Goal: Check status: Check status

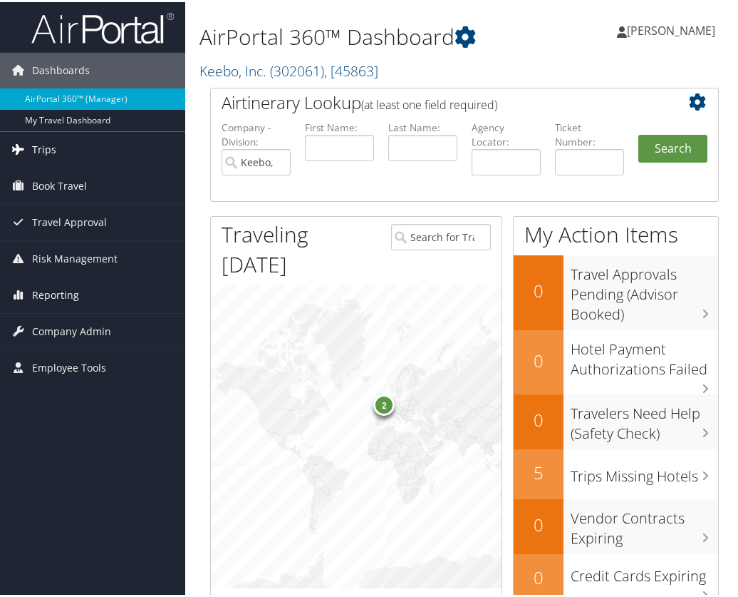
click at [60, 146] on link "Trips" at bounding box center [92, 148] width 185 height 36
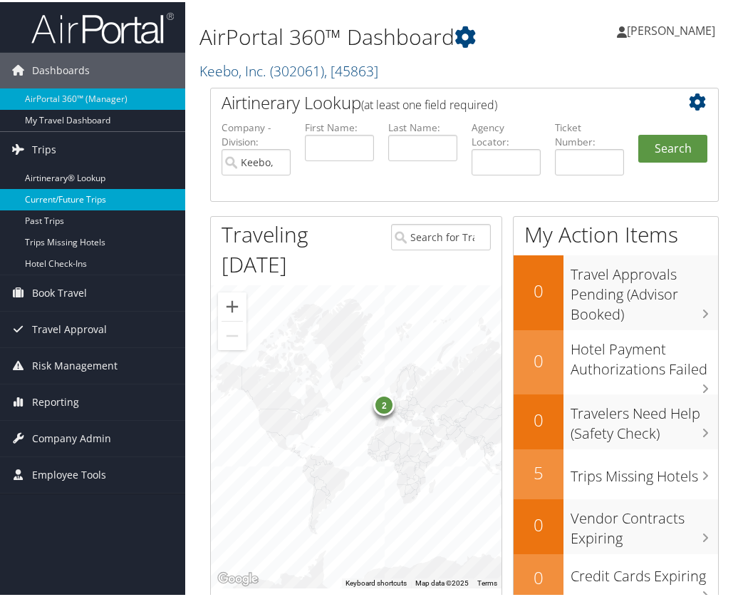
click at [73, 195] on link "Current/Future Trips" at bounding box center [92, 197] width 185 height 21
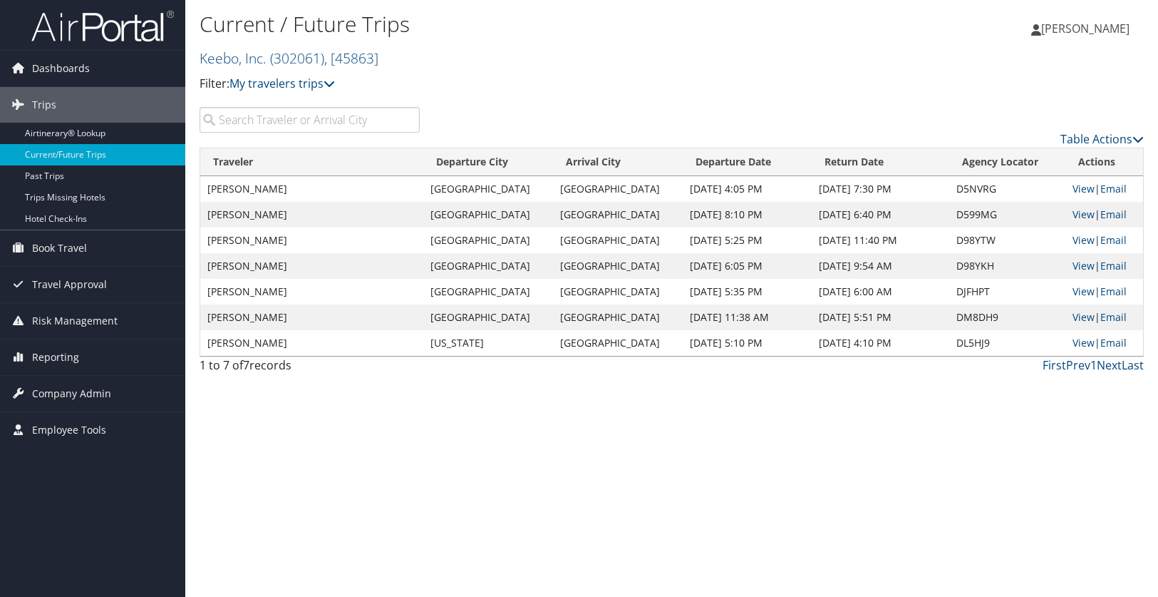
drag, startPoint x: 719, startPoint y: 319, endPoint x: 778, endPoint y: 313, distance: 59.4
click at [743, 313] on td "[DATE] 11:38 AM" at bounding box center [747, 317] width 129 height 26
drag, startPoint x: 858, startPoint y: 319, endPoint x: 902, endPoint y: 318, distance: 44.2
click at [743, 318] on td "[DATE] 5:51 PM" at bounding box center [880, 317] width 137 height 26
click at [743, 314] on td "[DATE] 5:51 PM" at bounding box center [880, 317] width 137 height 26
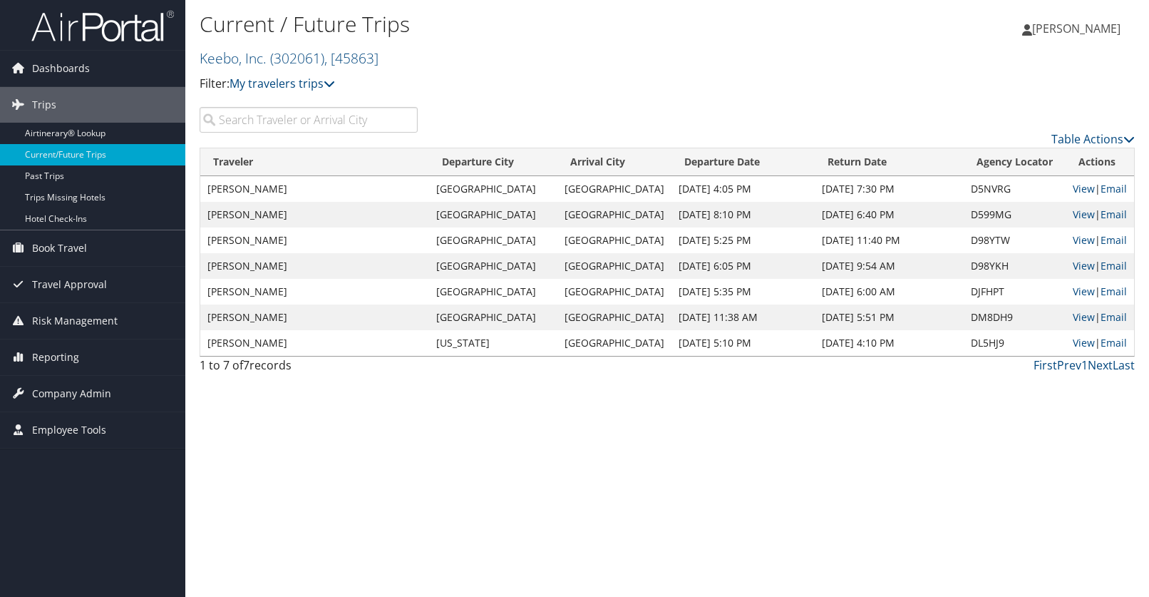
drag, startPoint x: 280, startPoint y: 316, endPoint x: 294, endPoint y: 347, distance: 34.2
click at [294, 347] on tbody "[PERSON_NAME] [GEOGRAPHIC_DATA] [GEOGRAPHIC_DATA] [DATE] 4:05 PM [DATE] 7:30 PM…" at bounding box center [667, 266] width 934 height 180
click at [317, 334] on td "[PERSON_NAME]" at bounding box center [314, 343] width 229 height 26
